Goal: Information Seeking & Learning: Learn about a topic

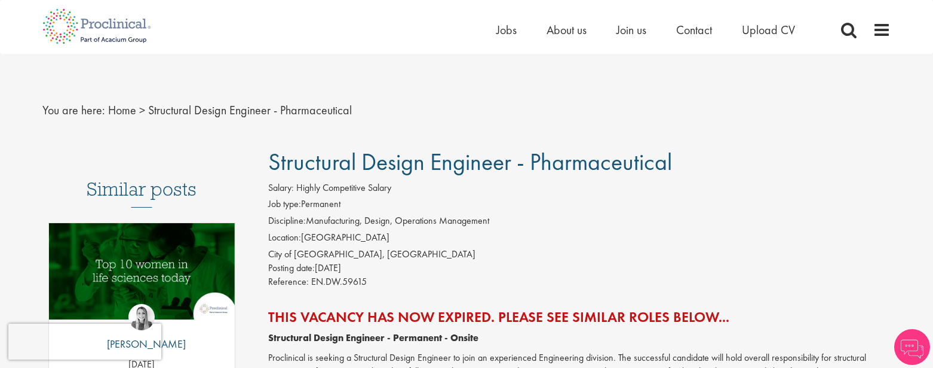
click at [241, 111] on span "Structural Design Engineer - Pharmaceutical" at bounding box center [250, 110] width 204 height 16
click at [114, 107] on link "Home" at bounding box center [122, 110] width 28 height 16
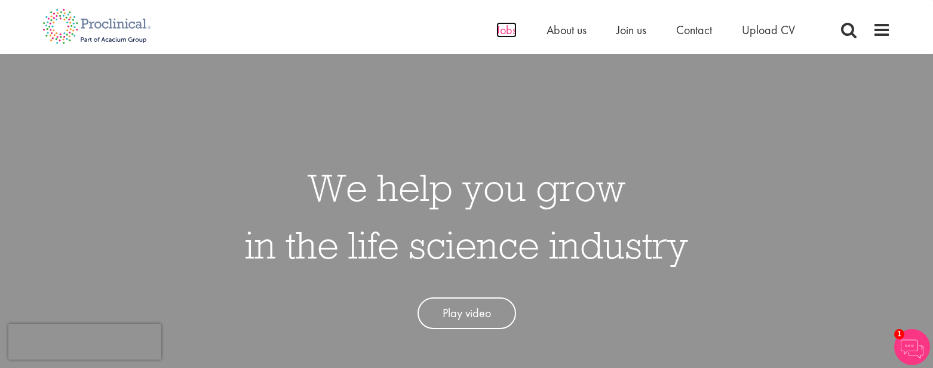
click at [513, 26] on span "Jobs" at bounding box center [507, 30] width 20 height 16
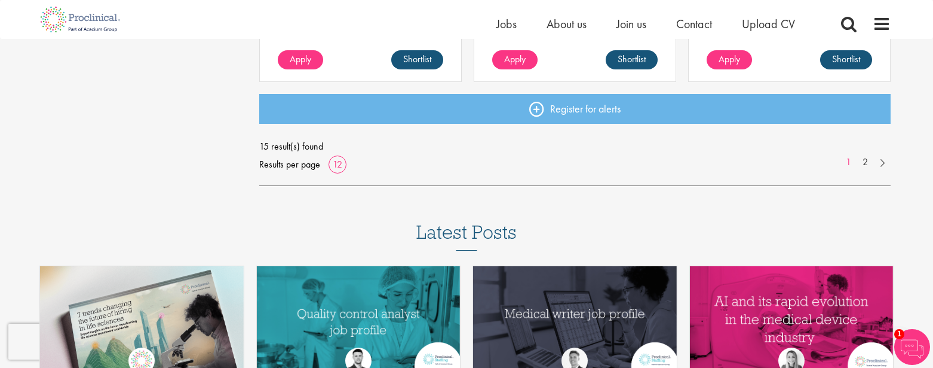
scroll to position [1135, 0]
